Goal: Register for event/course

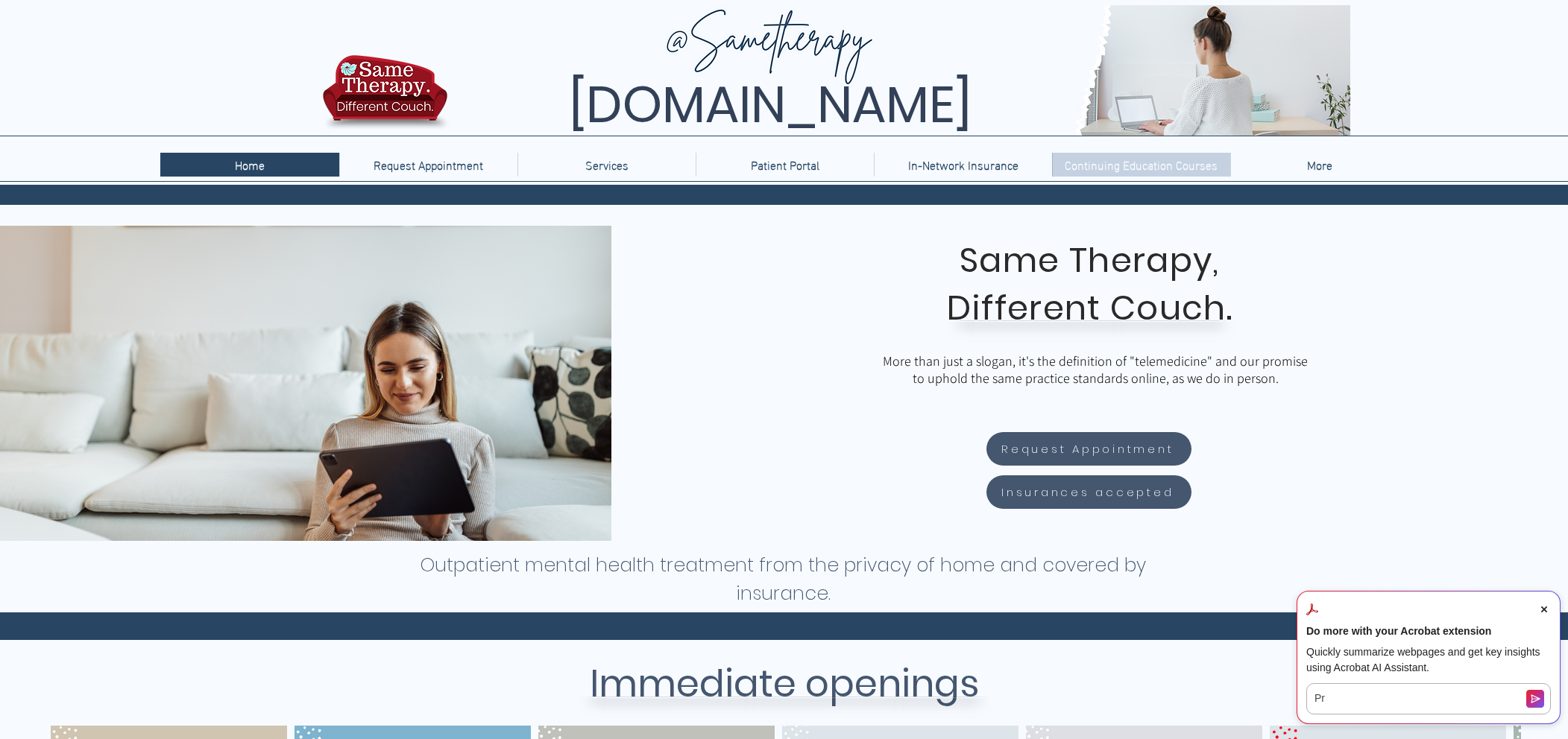
click at [1138, 173] on p "Continuing Education Courses" at bounding box center [1141, 165] width 168 height 24
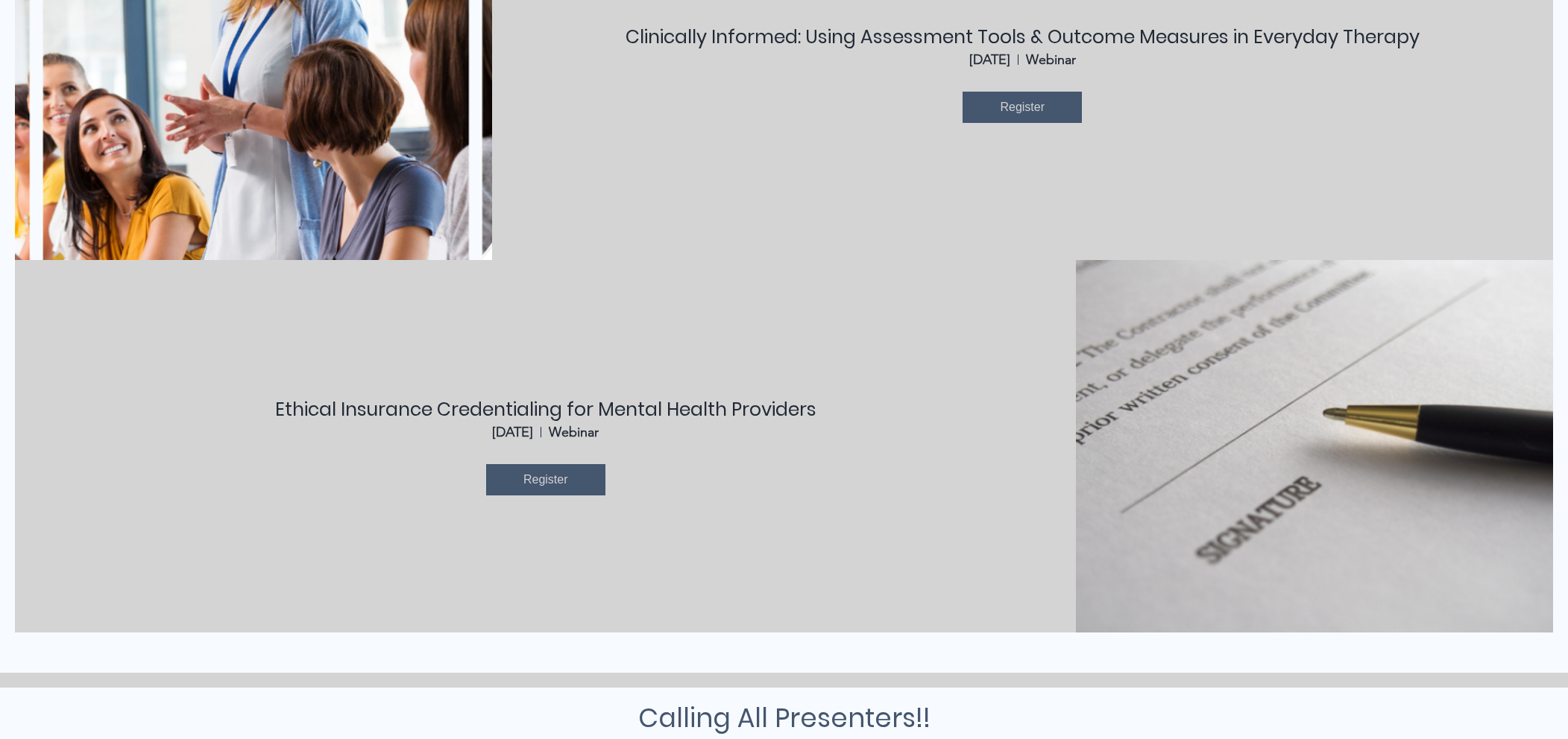
scroll to position [824, 0]
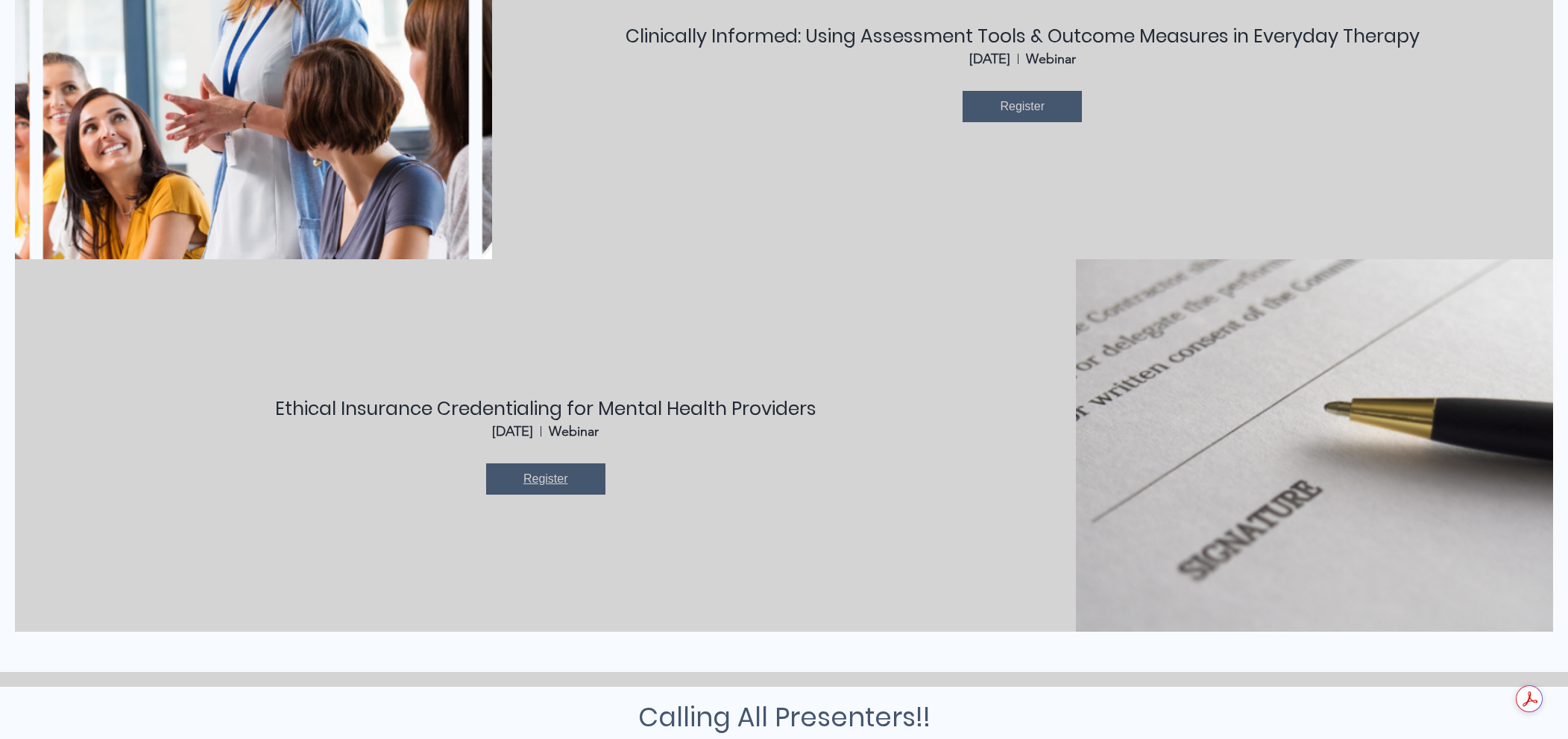
click at [547, 477] on span "Register" at bounding box center [546, 479] width 45 height 16
